Goal: Book appointment/travel/reservation

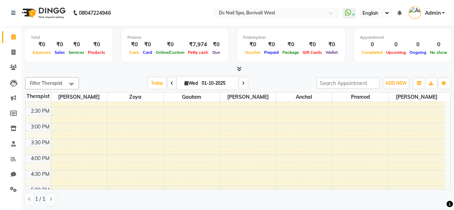
scroll to position [137, 0]
click at [253, 146] on div "10:00 AM 10:30 AM 11:00 AM 11:30 AM 12:00 PM 12:30 PM 1:00 PM 1:30 PM 2:00 PM 2…" at bounding box center [234, 186] width 419 height 442
select select "72766"
select select "tentative"
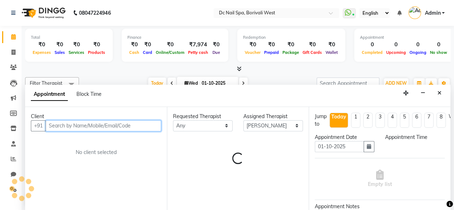
scroll to position [0, 0]
select select "945"
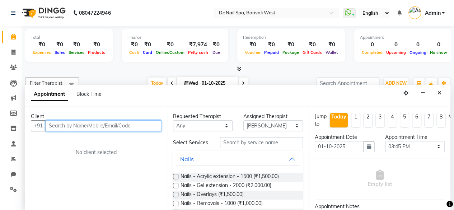
click at [94, 126] on input "text" at bounding box center [104, 125] width 116 height 11
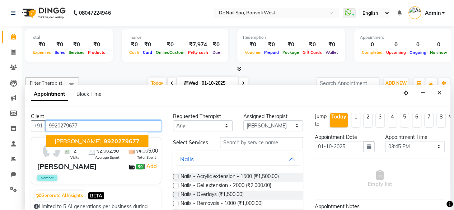
click at [109, 135] on button "Khyati Nahak 9920279677" at bounding box center [97, 140] width 102 height 11
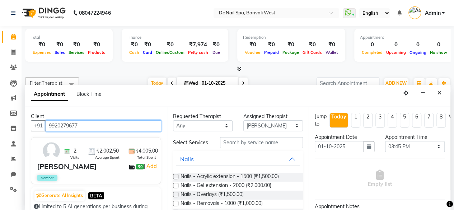
type input "9920279677"
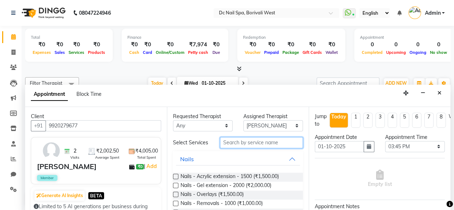
click at [256, 145] on input "text" at bounding box center [261, 142] width 83 height 11
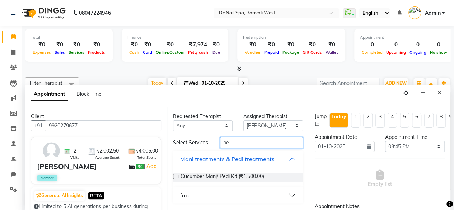
type input "b"
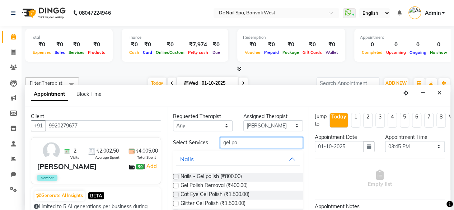
type input "gel po"
click at [176, 179] on label at bounding box center [175, 176] width 5 height 5
click at [176, 179] on input "checkbox" at bounding box center [175, 177] width 5 height 5
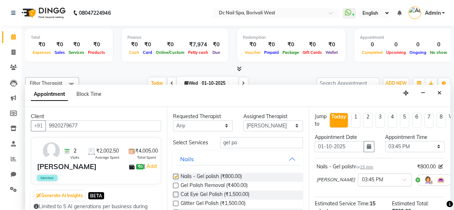
checkbox input "false"
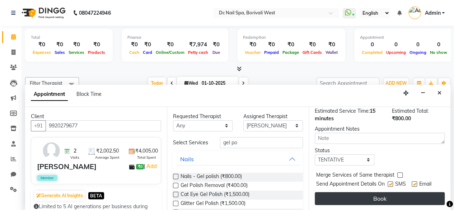
click at [407, 192] on button "Book" at bounding box center [380, 198] width 130 height 13
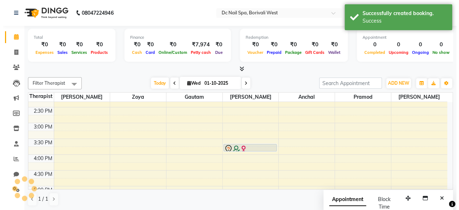
scroll to position [0, 0]
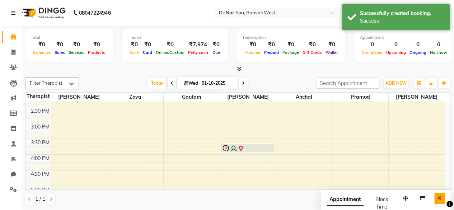
click at [439, 198] on icon "Close" at bounding box center [440, 198] width 4 height 5
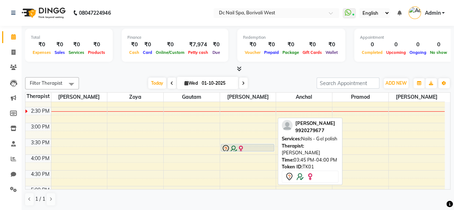
click at [270, 148] on div at bounding box center [247, 149] width 52 height 9
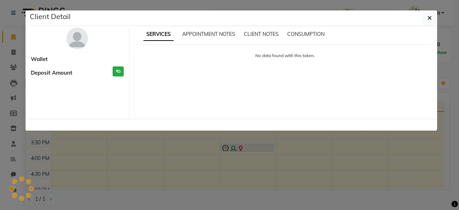
select select "7"
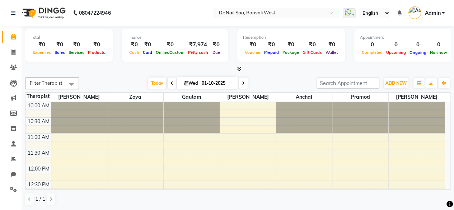
click at [160, 83] on span "Today" at bounding box center [157, 83] width 18 height 11
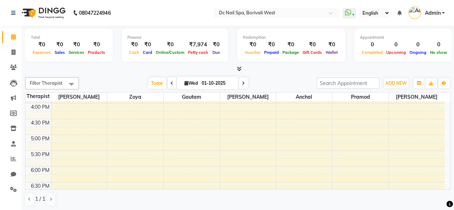
scroll to position [207, 0]
click at [246, 84] on span at bounding box center [243, 83] width 9 height 11
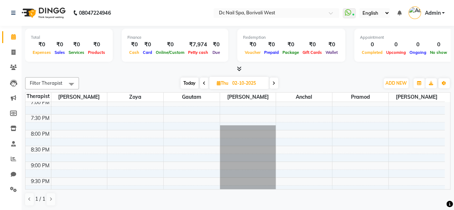
scroll to position [347, 0]
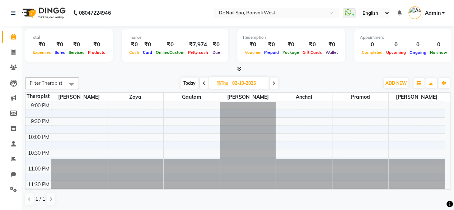
click at [192, 87] on span "Today" at bounding box center [190, 83] width 18 height 11
type input "01-10-2025"
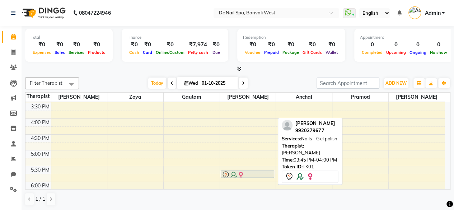
scroll to position [173, 0]
drag, startPoint x: 244, startPoint y: 128, endPoint x: 247, endPoint y: 164, distance: 36.0
click at [247, 164] on div "[PERSON_NAME], TK01, 03:45 PM-04:00 PM, Nails - Gel polish [PERSON_NAME], TK01,…" at bounding box center [248, 150] width 56 height 442
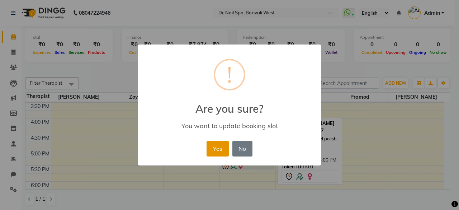
click at [219, 150] on button "Yes" at bounding box center [218, 149] width 22 height 16
